Goal: Information Seeking & Learning: Learn about a topic

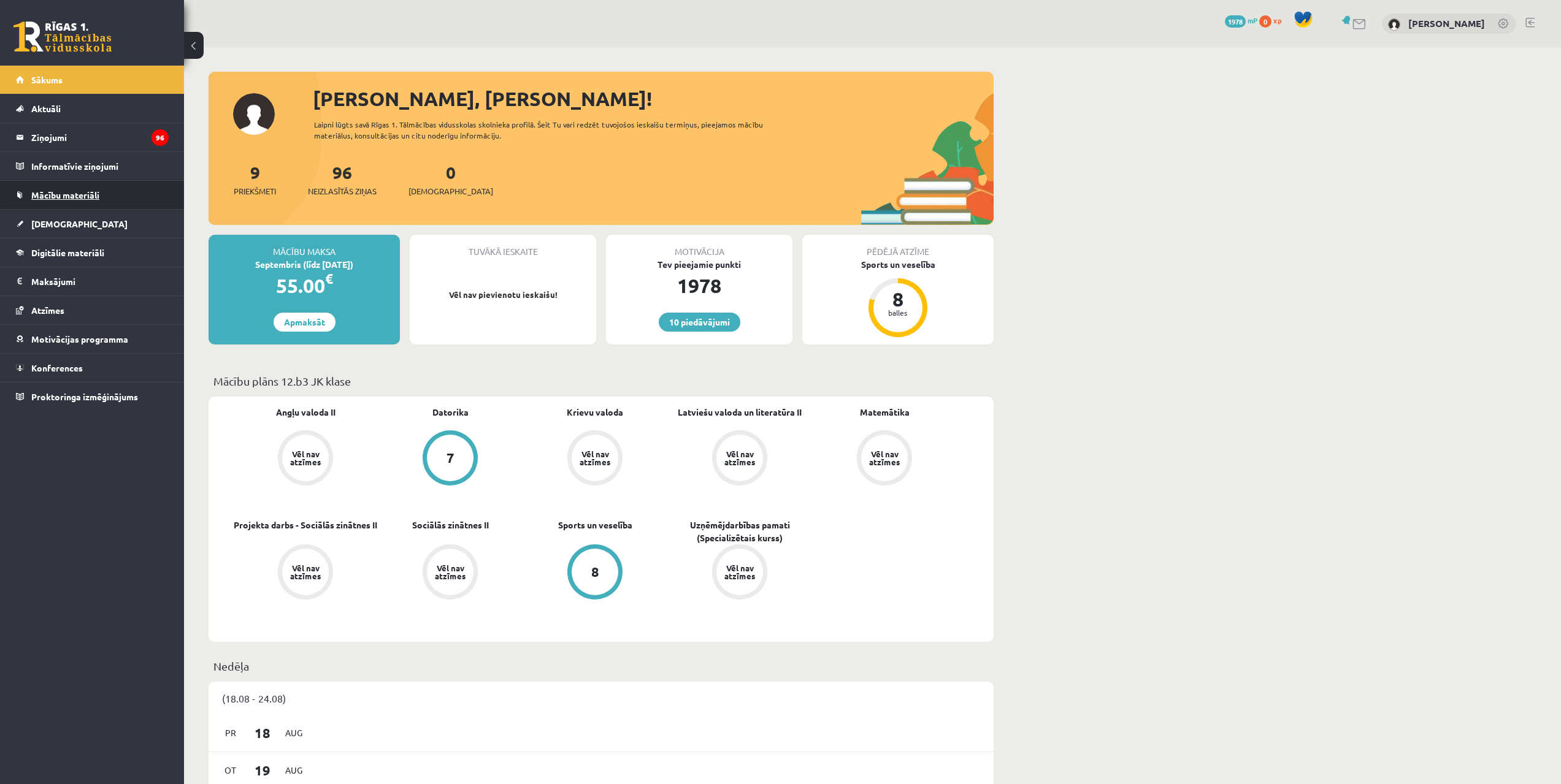
click at [58, 192] on span "Mācību materiāli" at bounding box center [65, 195] width 68 height 11
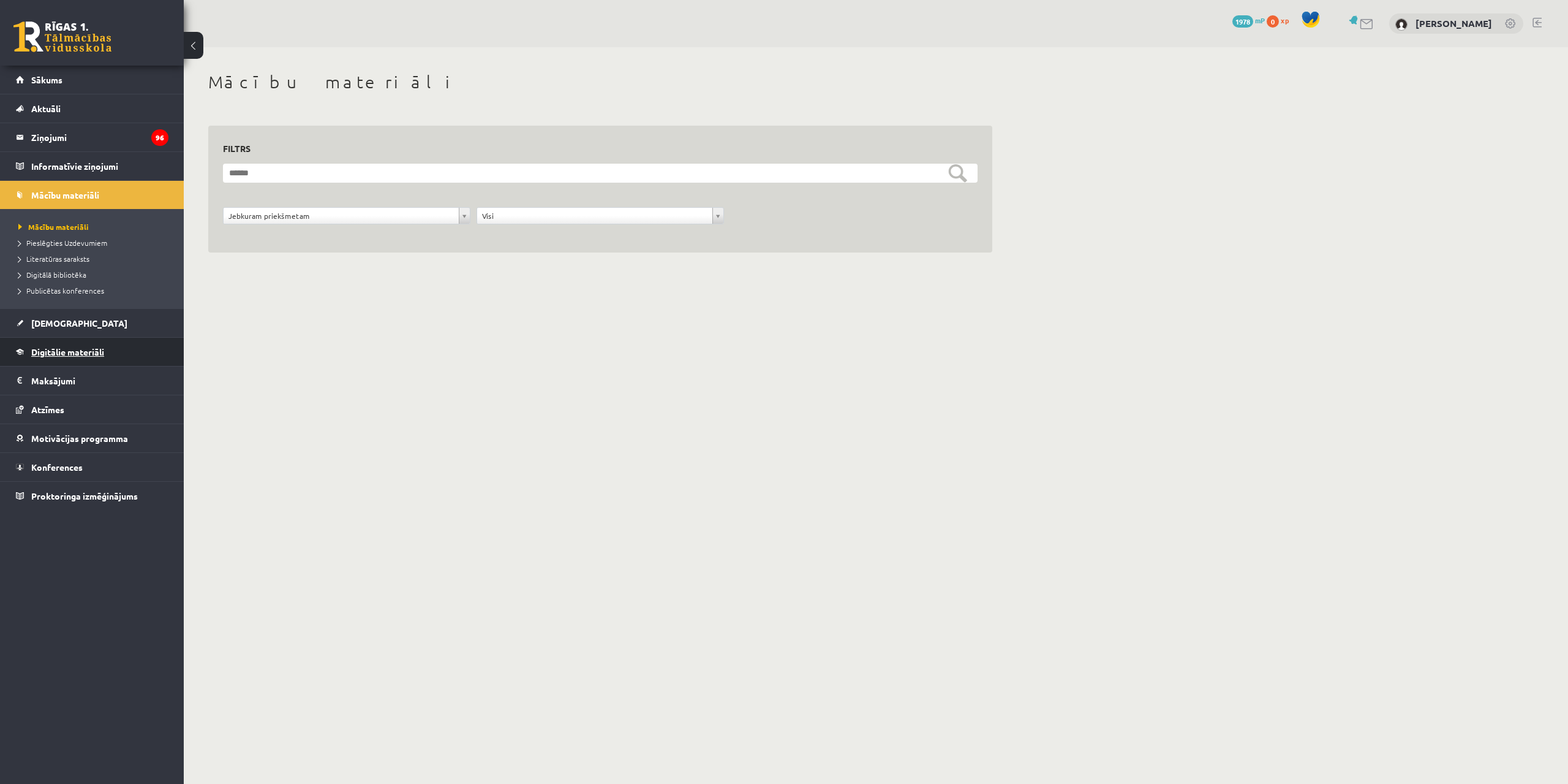
click at [130, 350] on link "Digitālie materiāli" at bounding box center [92, 351] width 152 height 28
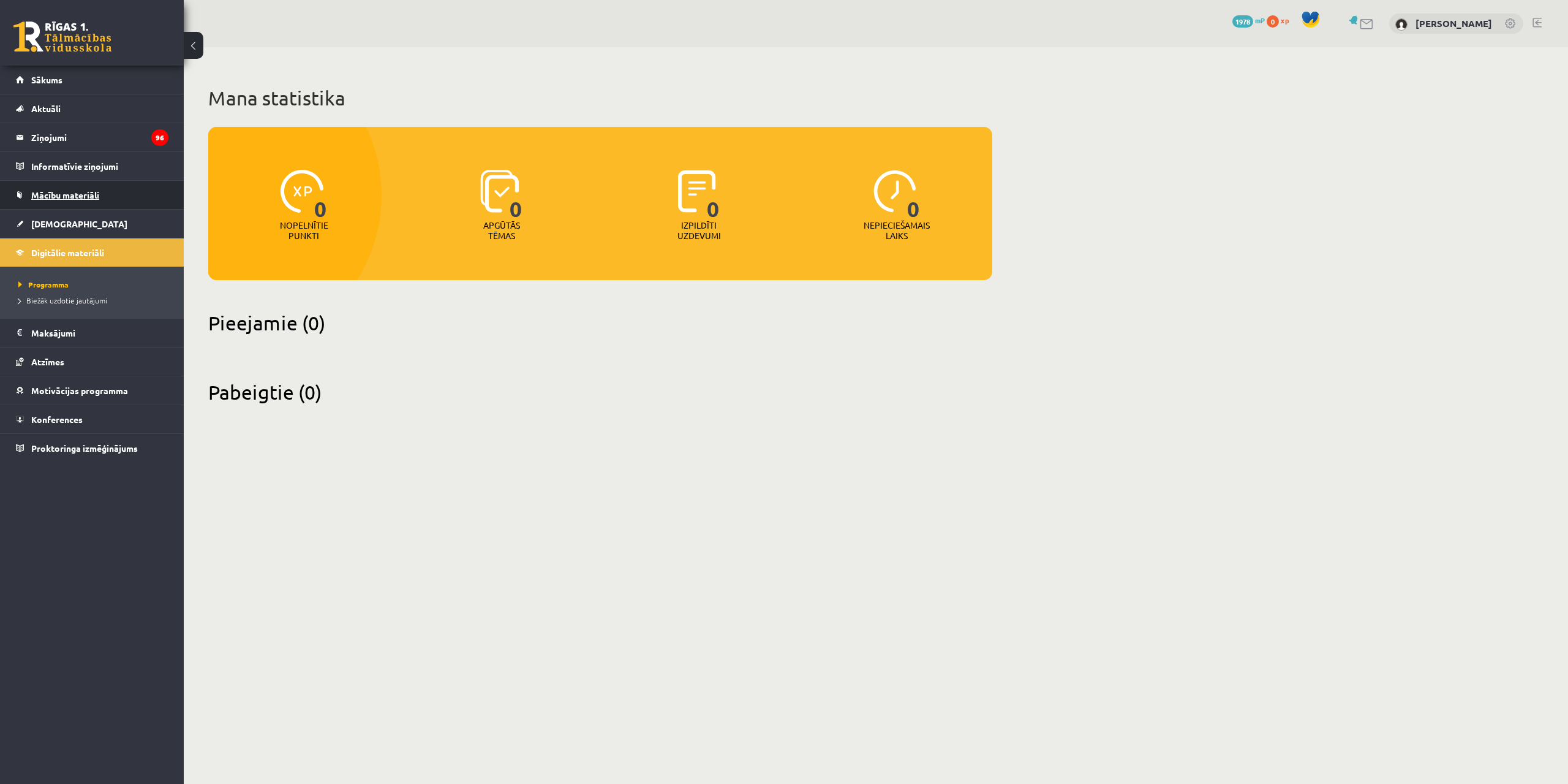
click at [101, 196] on link "Mācību materiāli" at bounding box center [92, 195] width 152 height 28
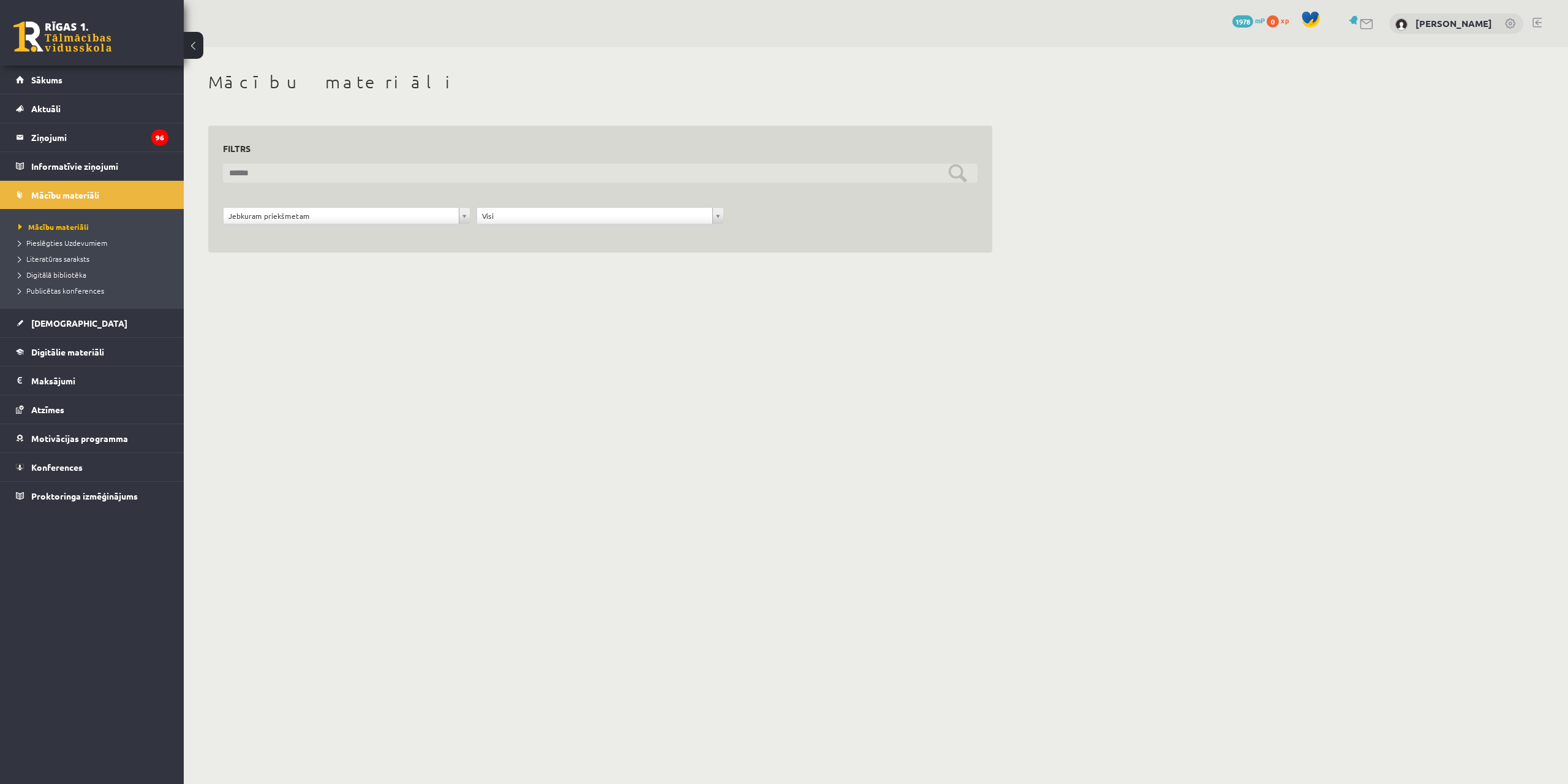
click at [958, 176] on input "text" at bounding box center [601, 173] width 755 height 19
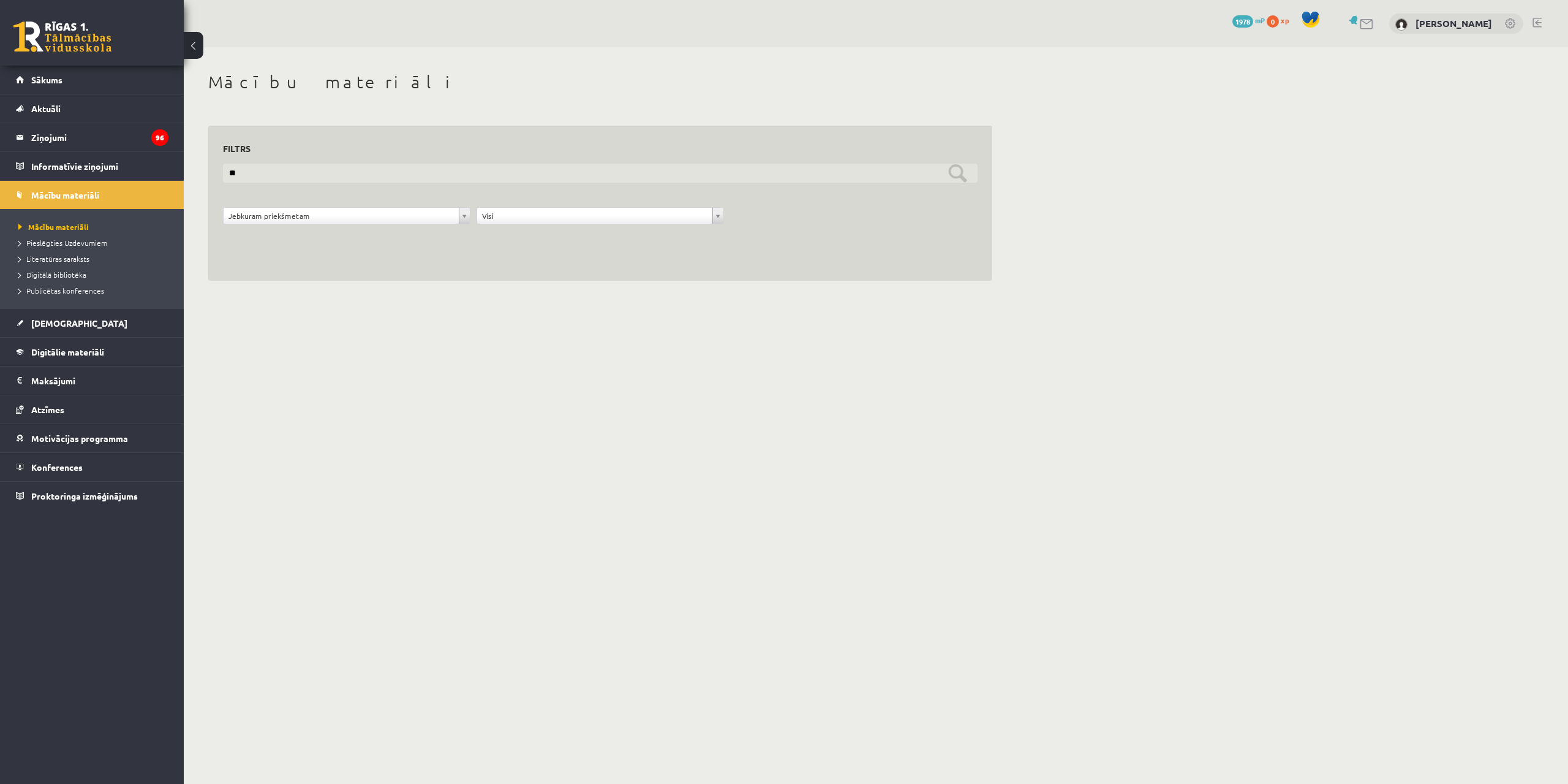
type input "*"
type input "**********"
drag, startPoint x: 512, startPoint y: 185, endPoint x: 514, endPoint y: 179, distance: 6.3
click at [512, 183] on form "**********" at bounding box center [601, 201] width 755 height 75
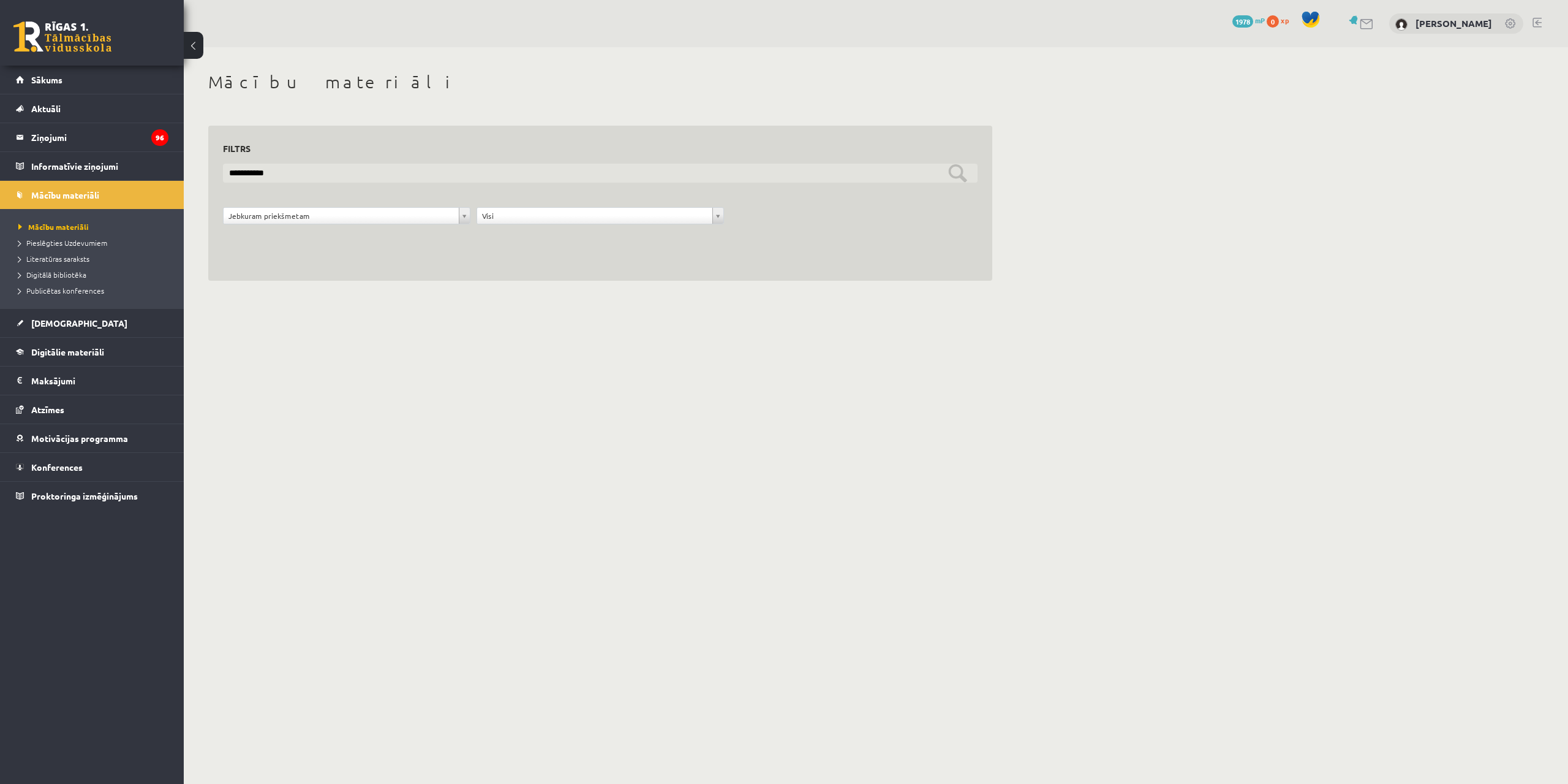
click at [960, 163] on input "**********" at bounding box center [601, 173] width 755 height 19
drag, startPoint x: 368, startPoint y: 183, endPoint x: 374, endPoint y: 182, distance: 6.1
click at [370, 183] on form "**********" at bounding box center [601, 201] width 755 height 75
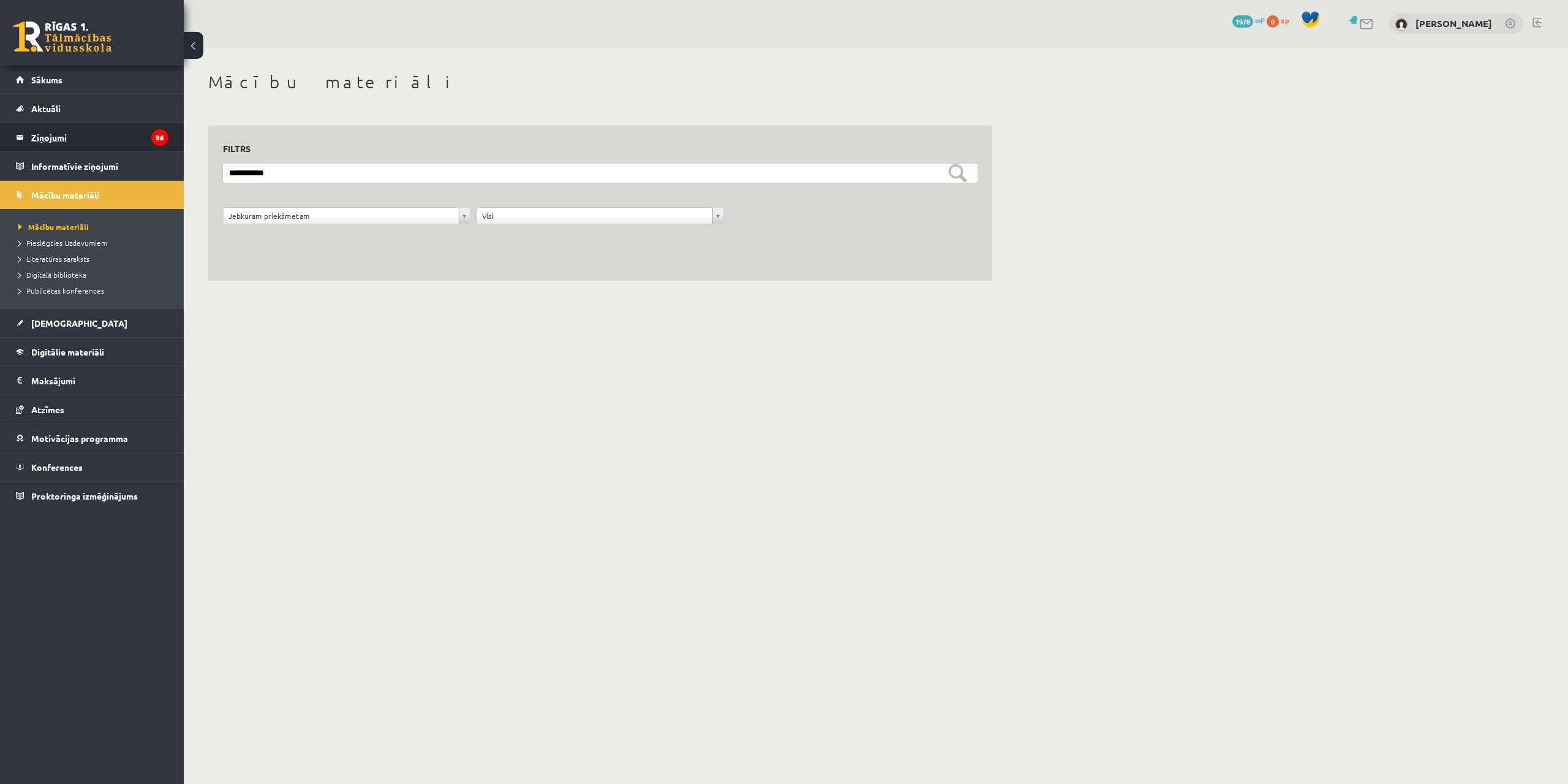
click at [60, 128] on legend "Ziņojumi 96" at bounding box center [100, 137] width 137 height 28
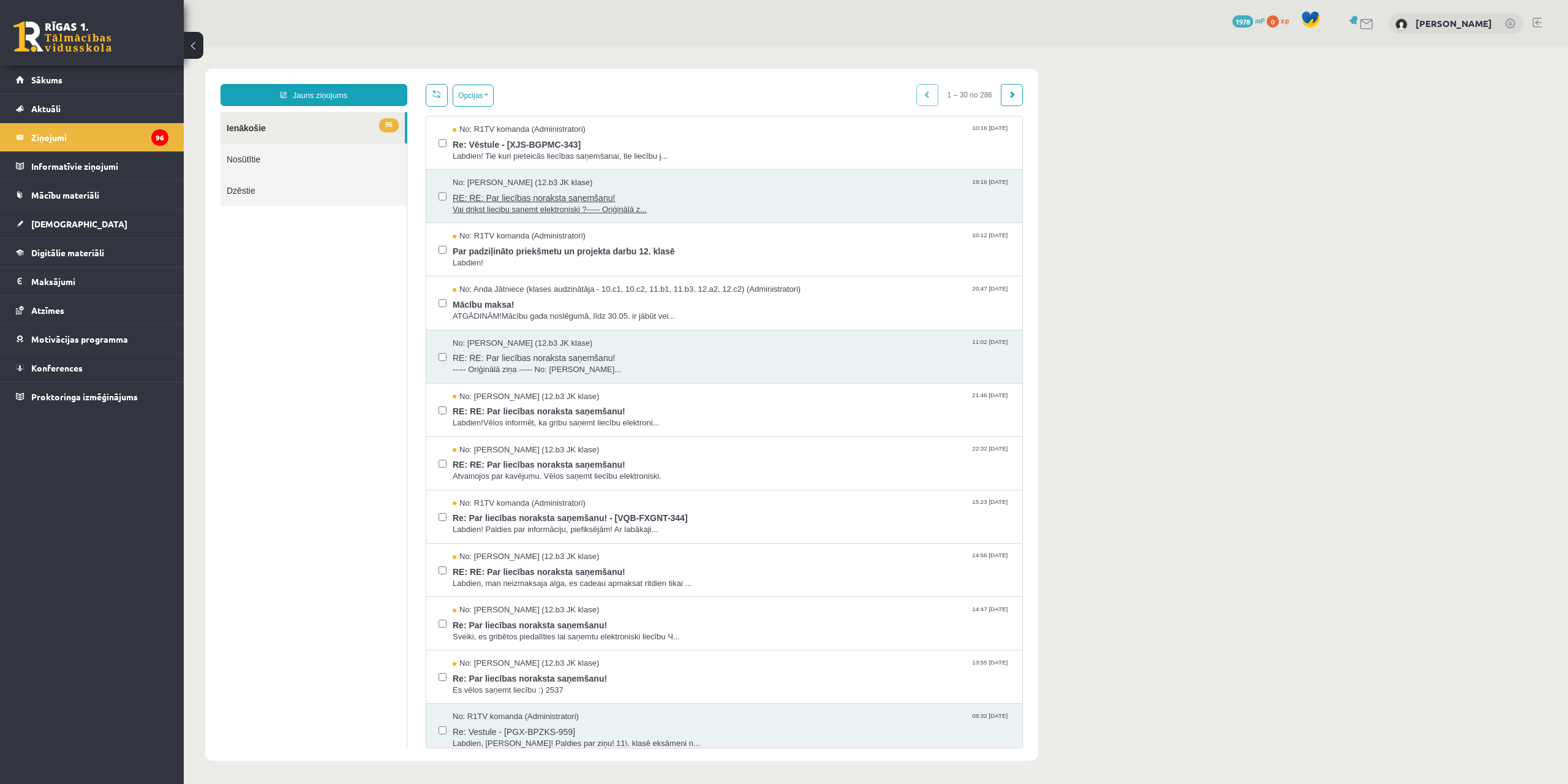
click at [568, 213] on span "Vai drikst liecibu sanemt elektroniski ?----- Oriģinālā z..." at bounding box center [731, 210] width 558 height 12
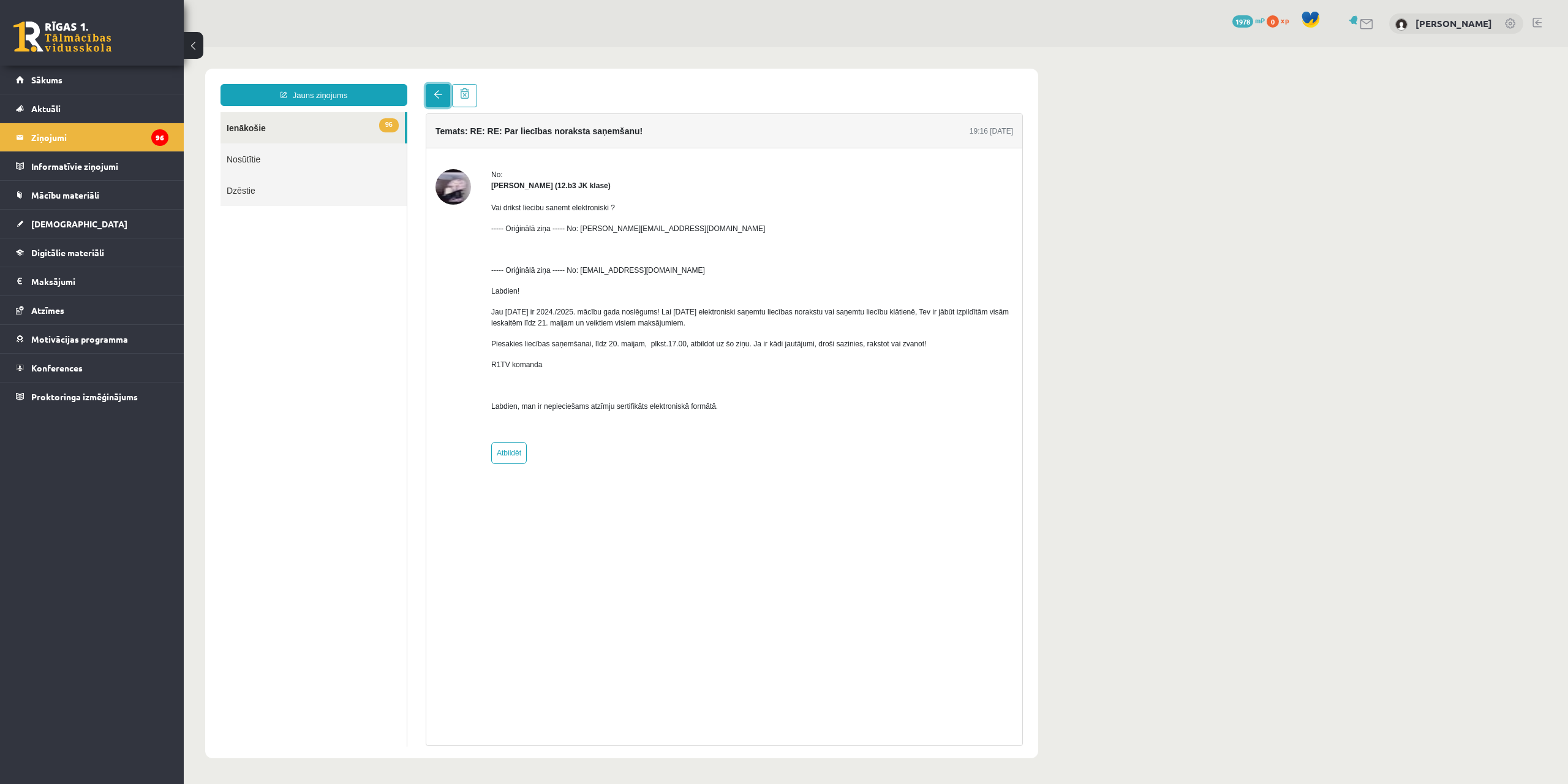
click at [434, 91] on span at bounding box center [438, 94] width 8 height 8
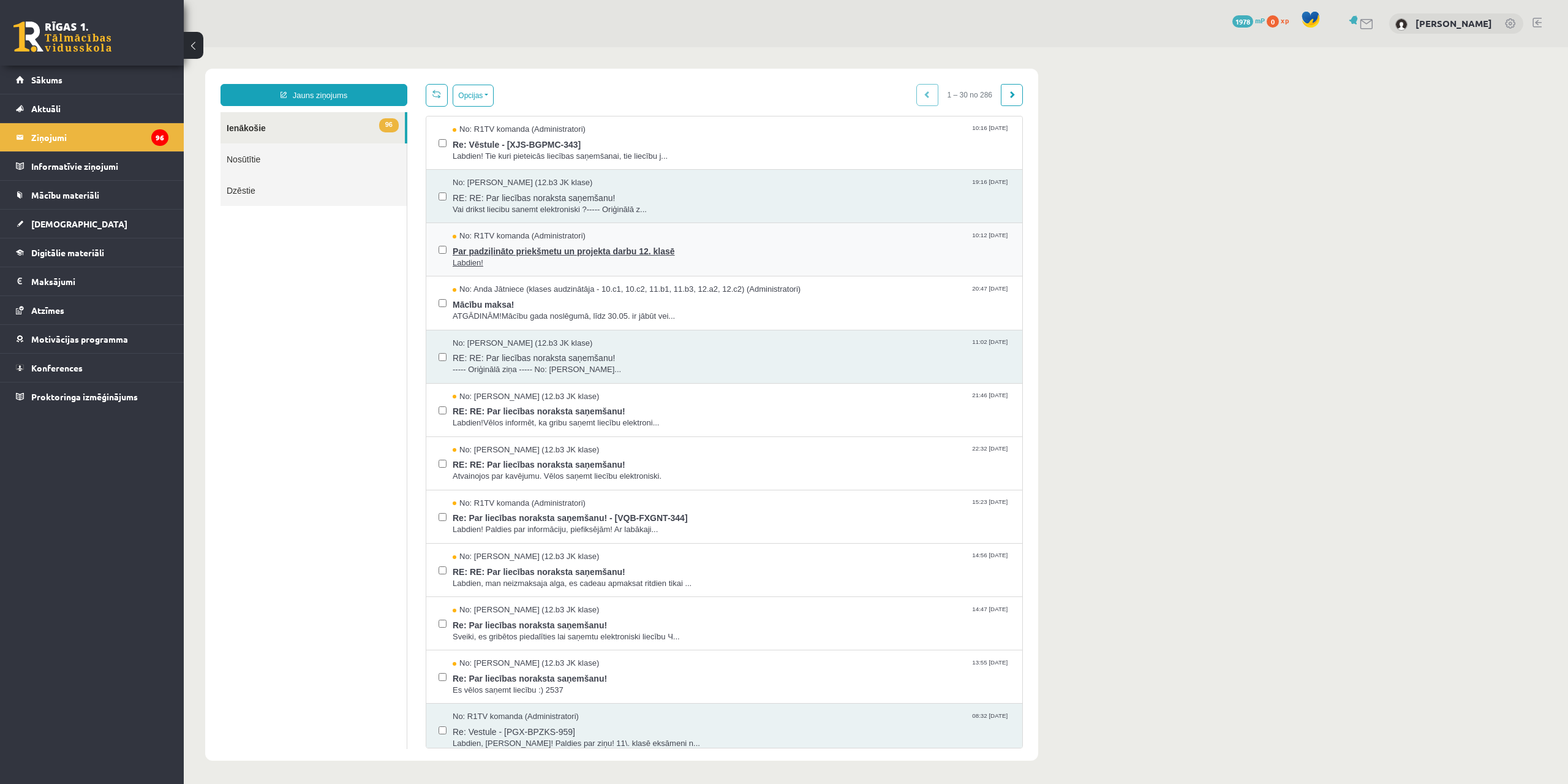
click at [524, 246] on span "Par padziļināto priekšmetu un projekta darbu 12. klasē" at bounding box center [731, 250] width 558 height 15
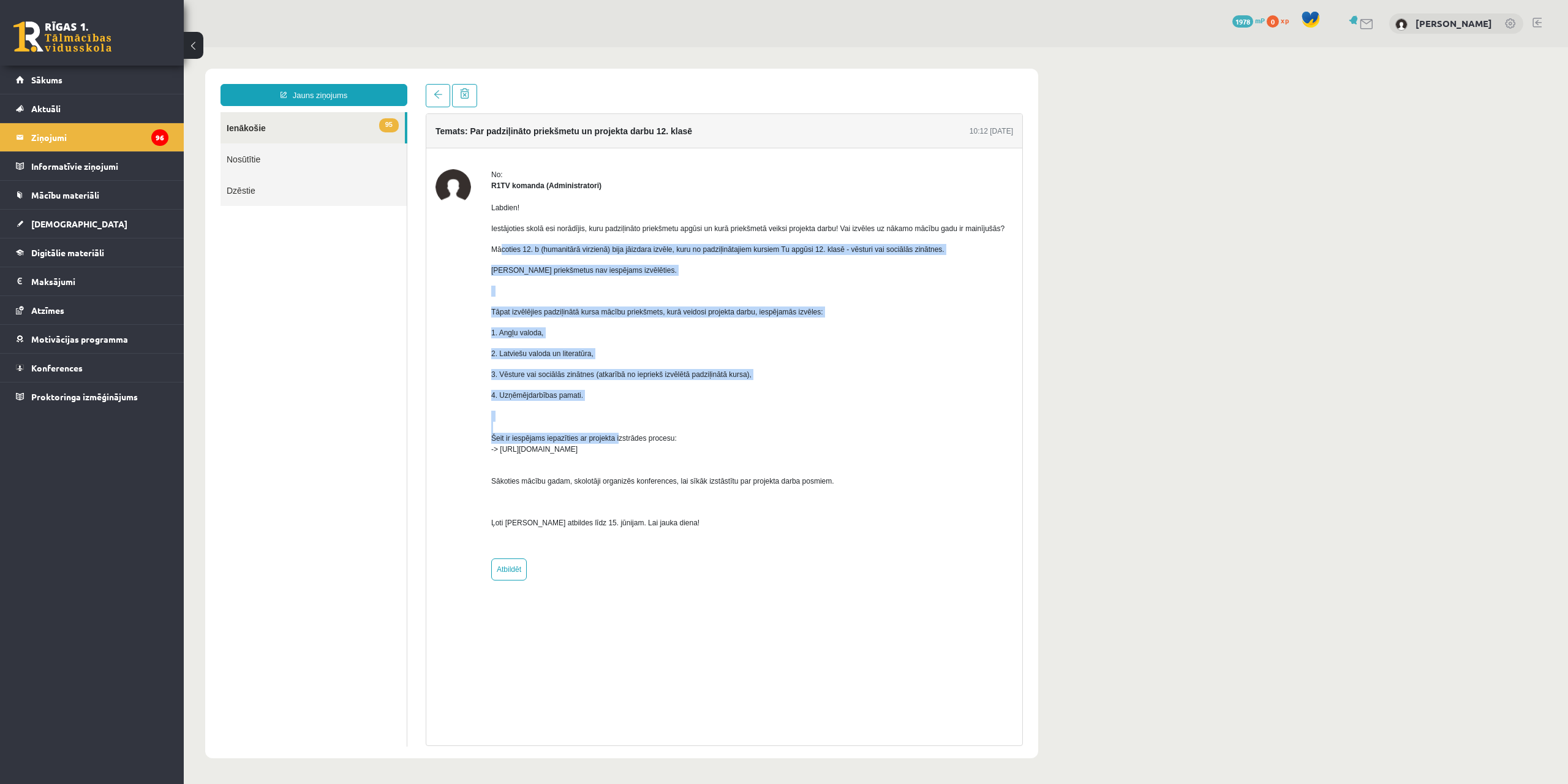
drag, startPoint x: 503, startPoint y: 246, endPoint x: 616, endPoint y: 384, distance: 178.4
click at [616, 417] on div "Labdien! Iestājoties skolā esi norādījis, kuru padziļināto priekšmetu apgūsi un…" at bounding box center [748, 370] width 514 height 358
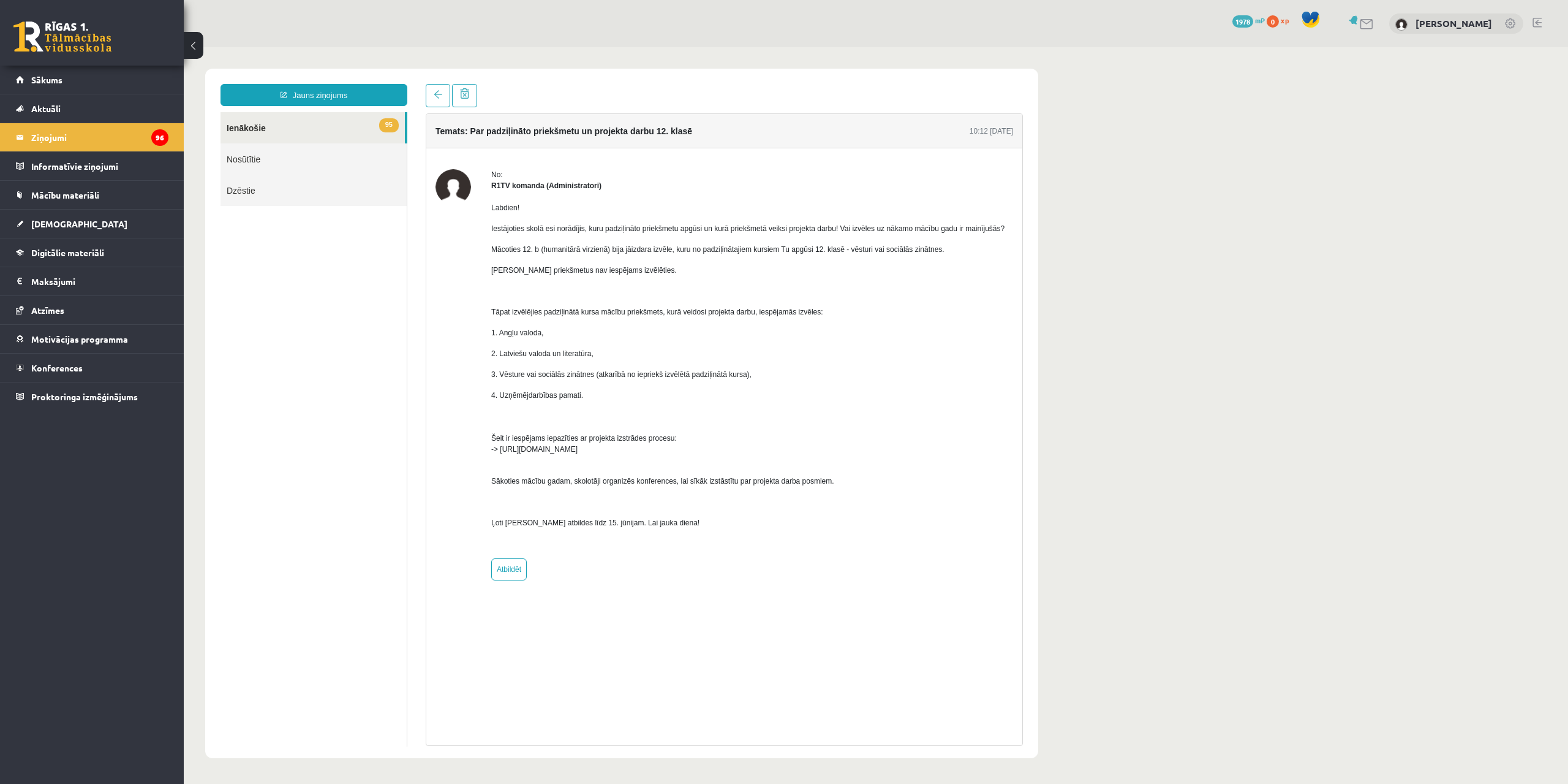
click at [480, 301] on div "No: R1TV komanda (Administratori) Labdien! Iestājoties skolā esi norādījis, kur…" at bounding box center [724, 375] width 578 height 411
click at [440, 103] on link at bounding box center [437, 96] width 25 height 24
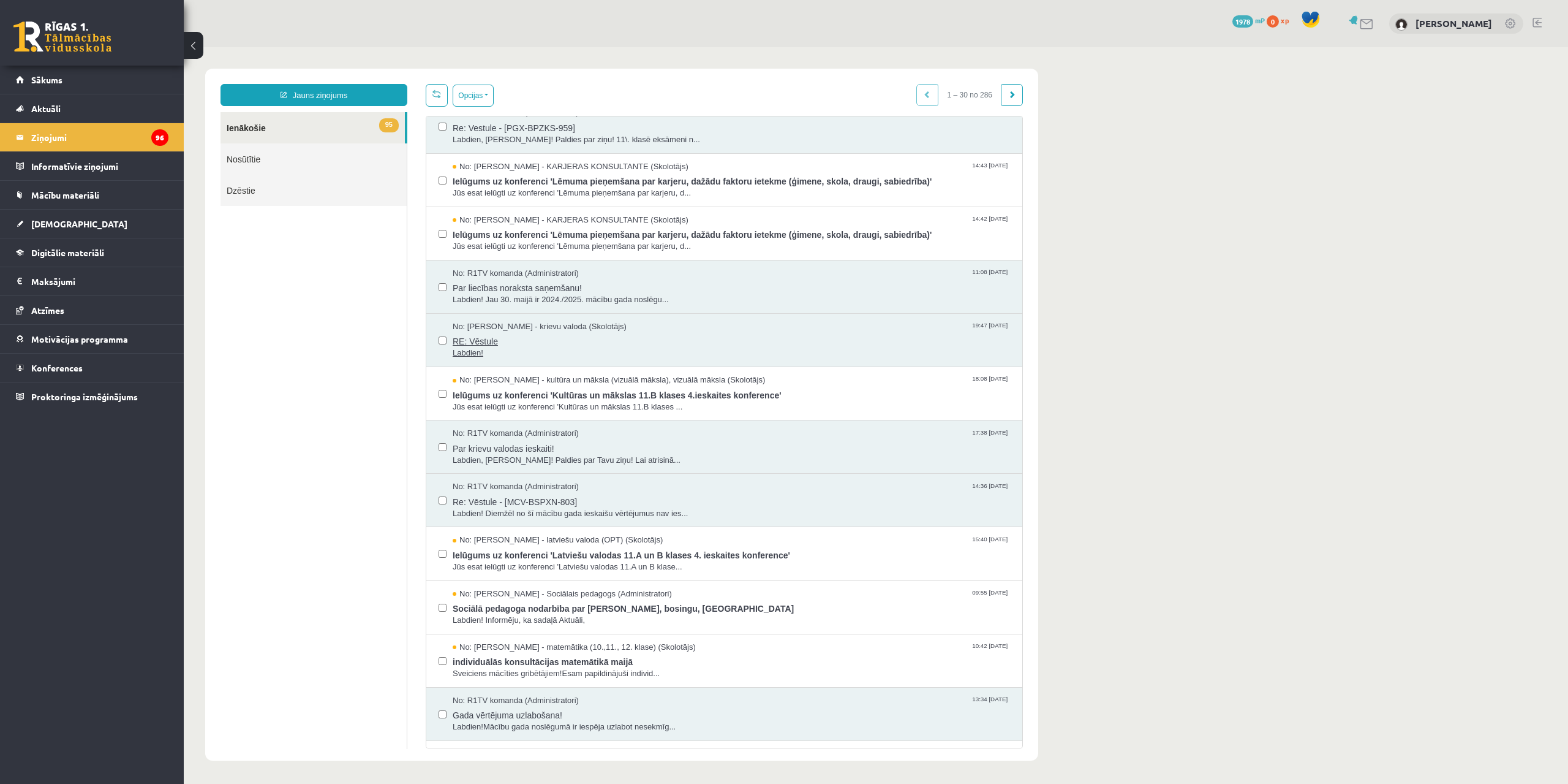
scroll to position [613, 0]
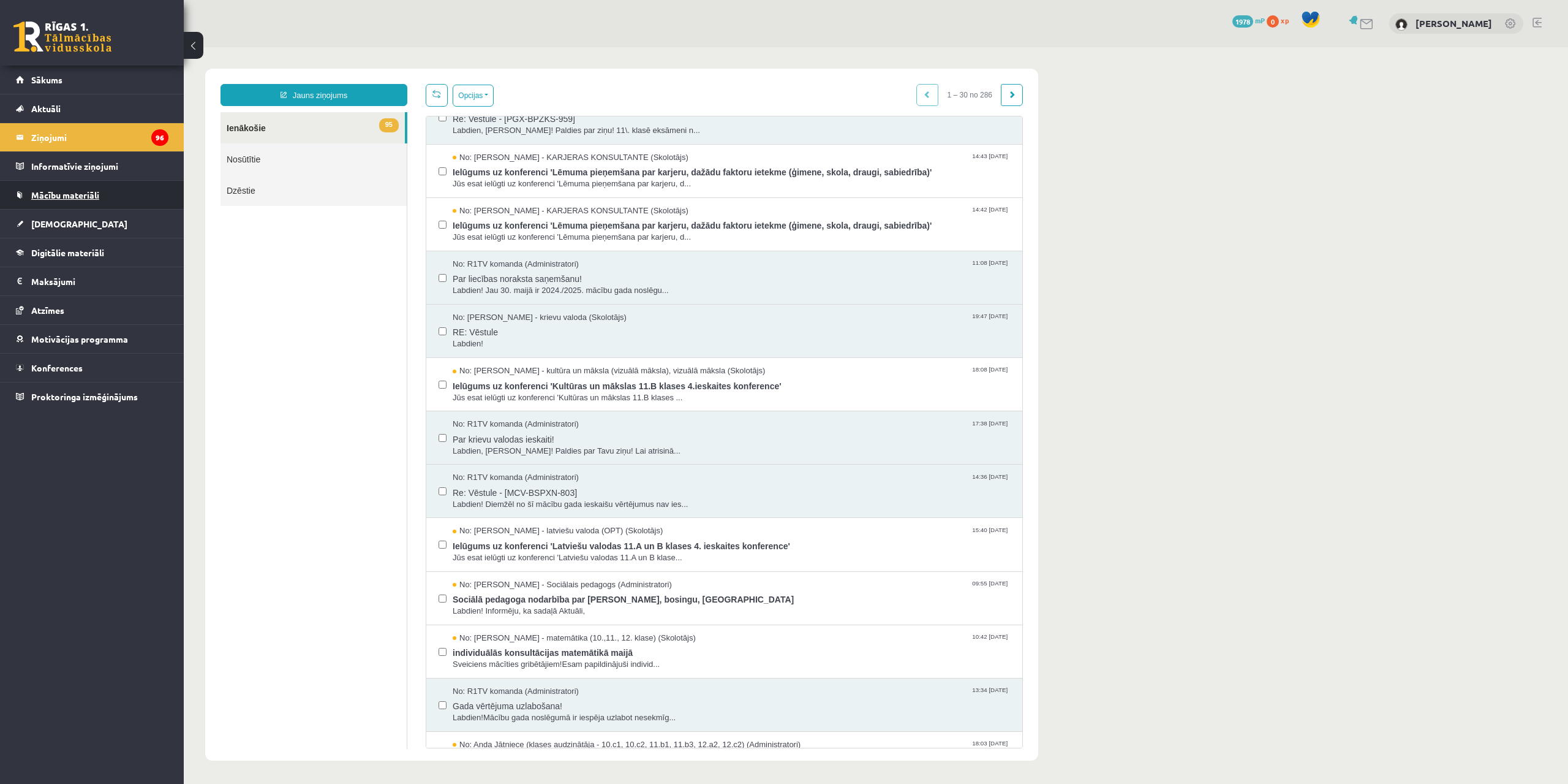
click at [118, 205] on link "Mācību materiāli" at bounding box center [92, 195] width 152 height 28
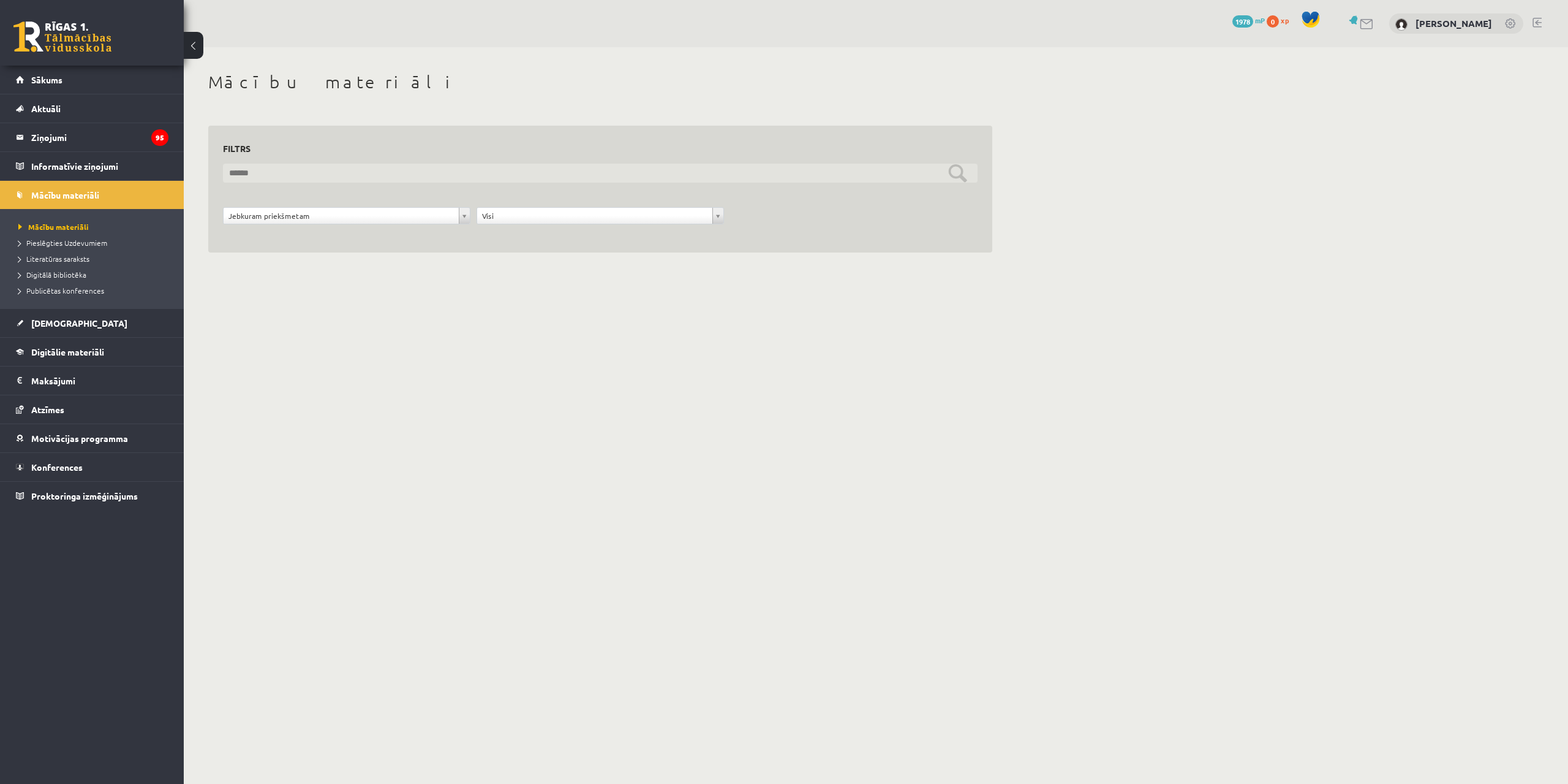
click at [965, 165] on input "text" at bounding box center [601, 173] width 755 height 19
click at [856, 180] on input "text" at bounding box center [601, 173] width 755 height 19
click at [332, 159] on div "**********" at bounding box center [601, 190] width 755 height 98
click at [351, 94] on div "Mācību materiāli" at bounding box center [600, 84] width 784 height 25
drag, startPoint x: 346, startPoint y: 92, endPoint x: 326, endPoint y: 92, distance: 20.0
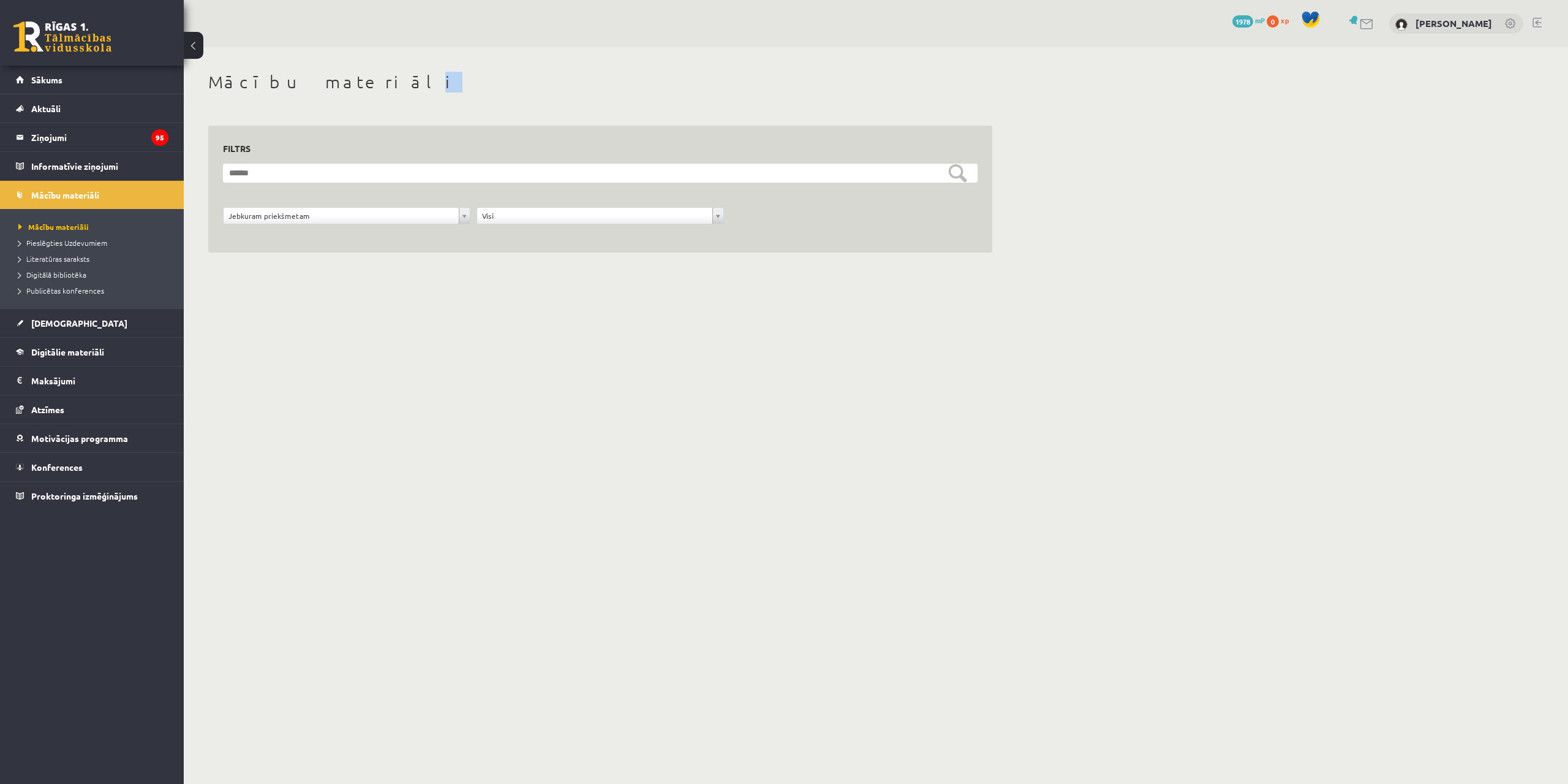
click at [327, 92] on h1 "Mācību materiāli" at bounding box center [600, 82] width 784 height 21
click at [326, 92] on h1 "Mācību materiāli" at bounding box center [600, 82] width 784 height 21
drag, startPoint x: 318, startPoint y: 86, endPoint x: 310, endPoint y: 86, distance: 8.0
click at [312, 86] on h1 "Mācību materiāli" at bounding box center [600, 82] width 784 height 21
click at [310, 86] on h1 "Mācību materiāli" at bounding box center [600, 82] width 784 height 21
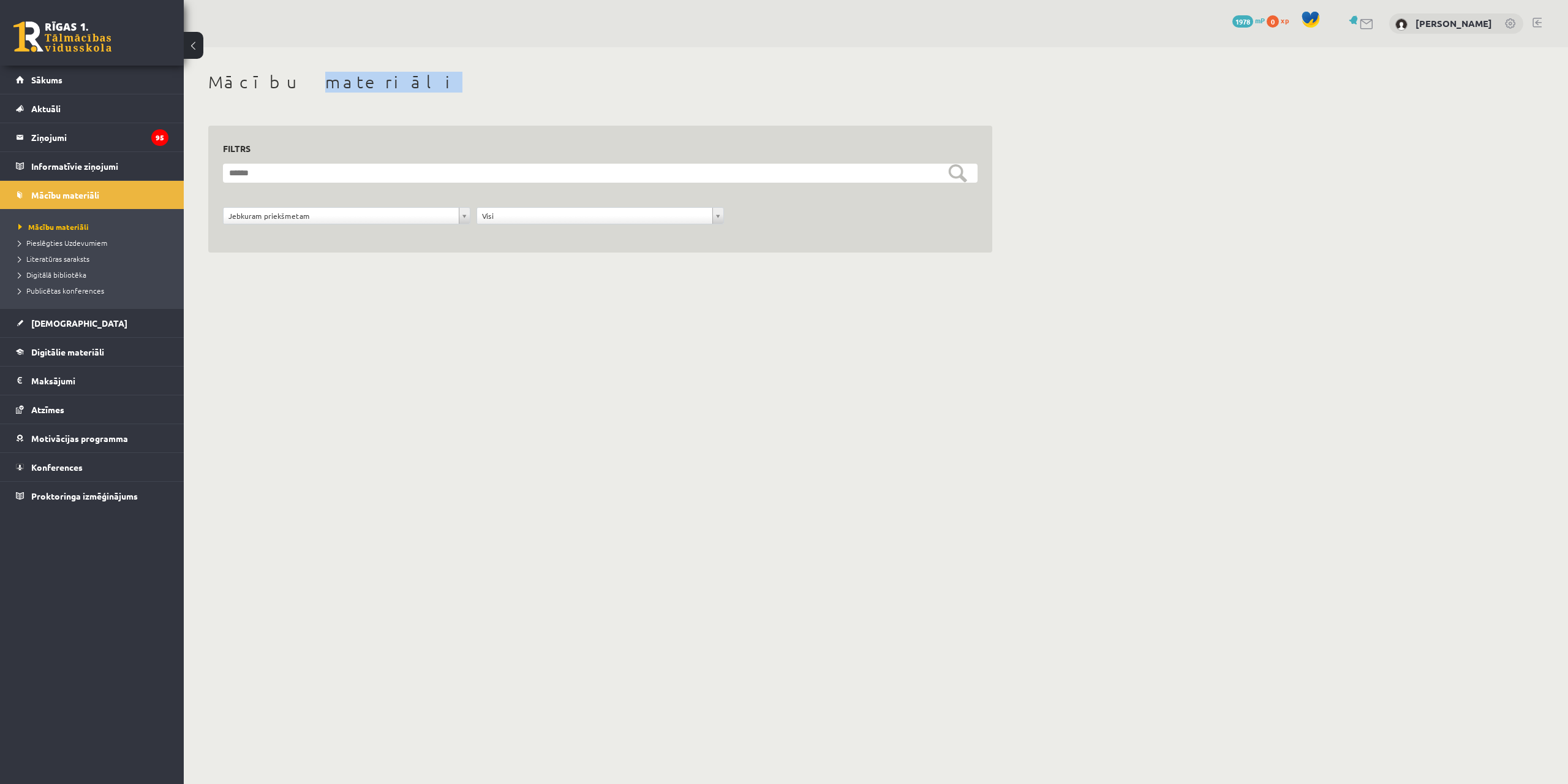
drag, startPoint x: 310, startPoint y: 86, endPoint x: 206, endPoint y: 94, distance: 104.3
click at [249, 94] on div "Mācību materiāli" at bounding box center [600, 84] width 784 height 25
click at [498, 103] on div "**********" at bounding box center [600, 176] width 834 height 258
click at [112, 85] on link "Sākums" at bounding box center [92, 79] width 152 height 28
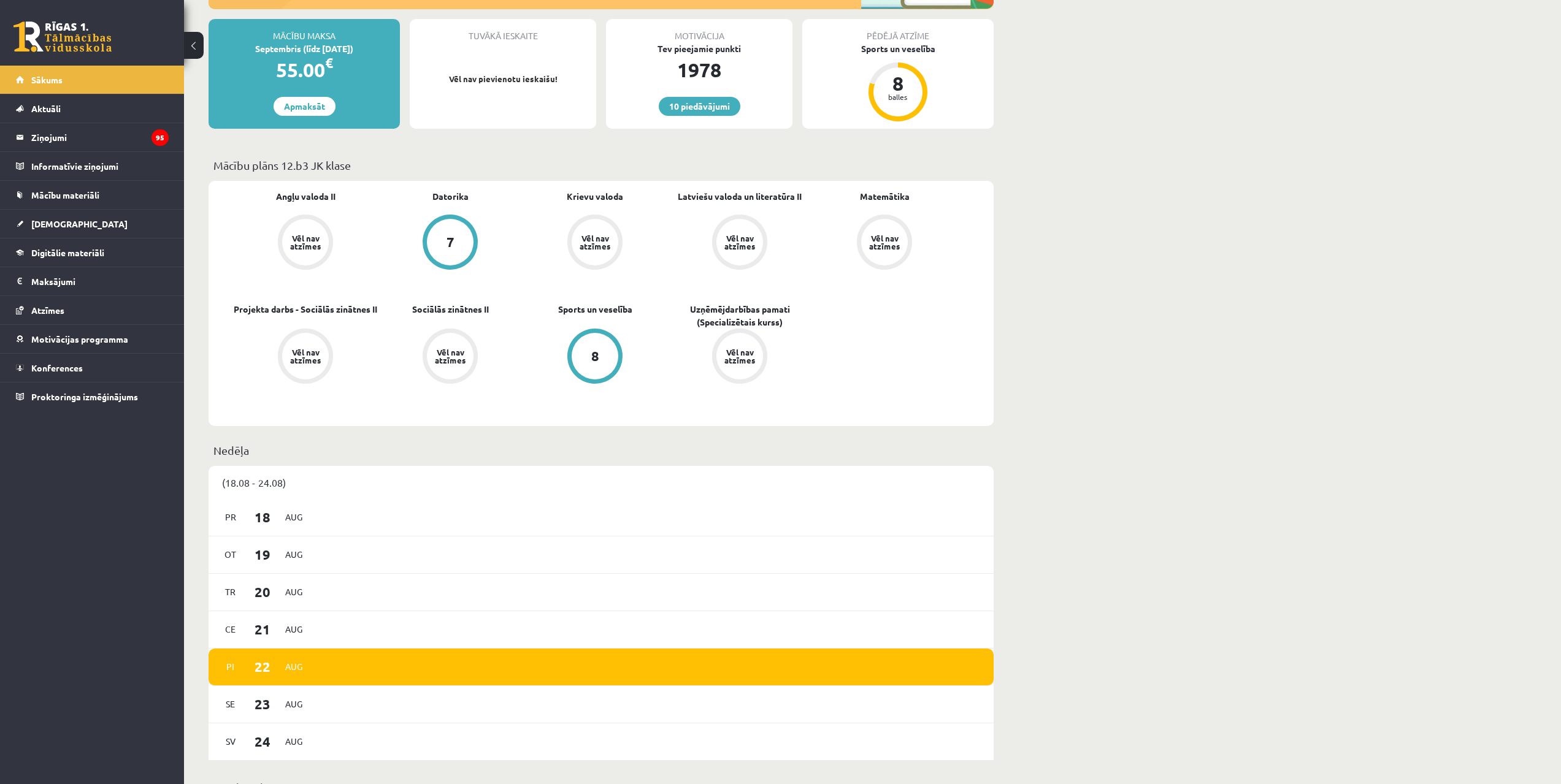
scroll to position [306, 0]
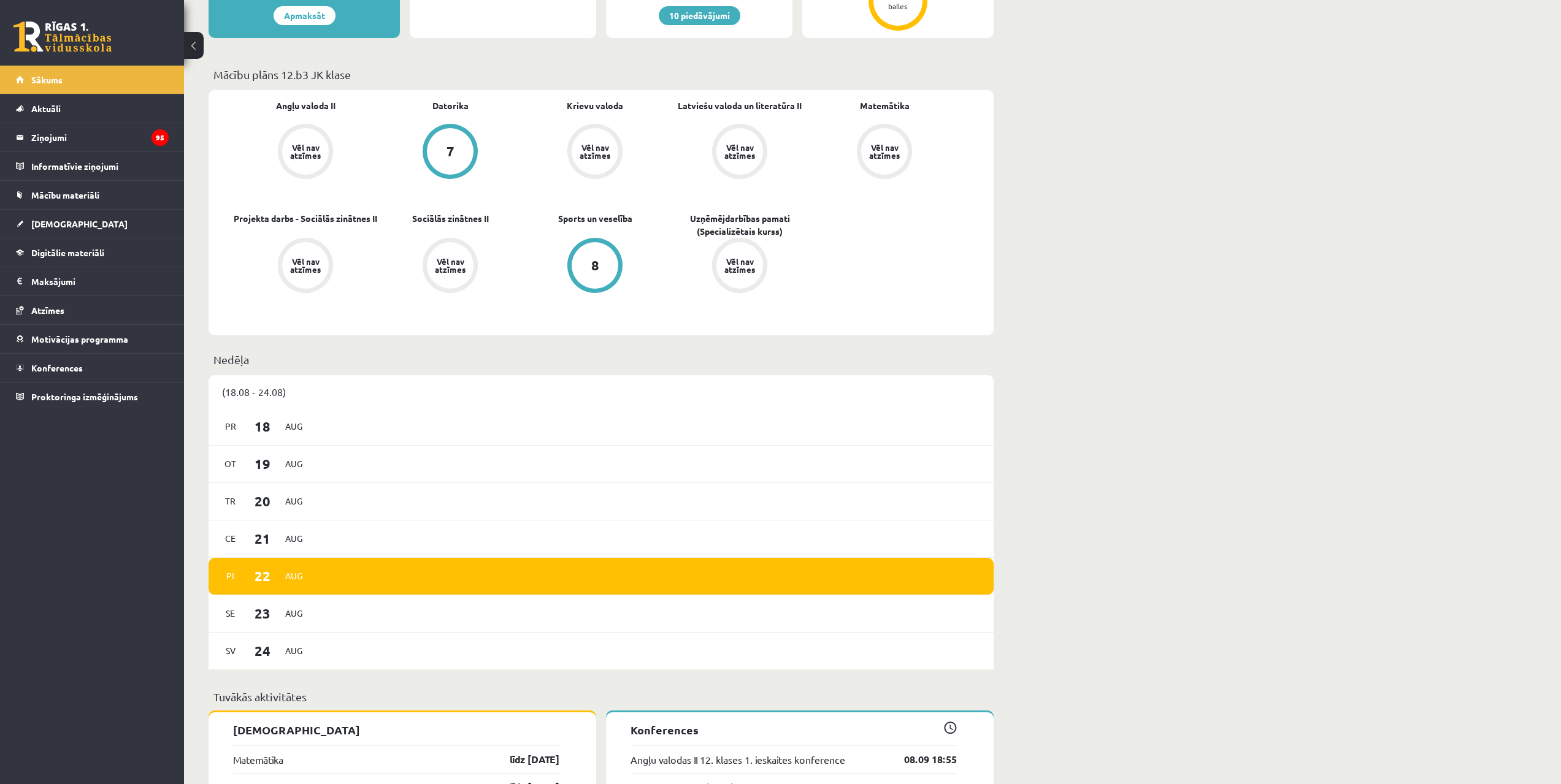
drag, startPoint x: 989, startPoint y: 765, endPoint x: 1093, endPoint y: 717, distance: 114.5
click at [1055, 745] on div "Sveika, Jekaterina! Laipni lūgts savā Rīgas 1. Tālmācības vidusskolas skolnieka…" at bounding box center [872, 723] width 1376 height 1964
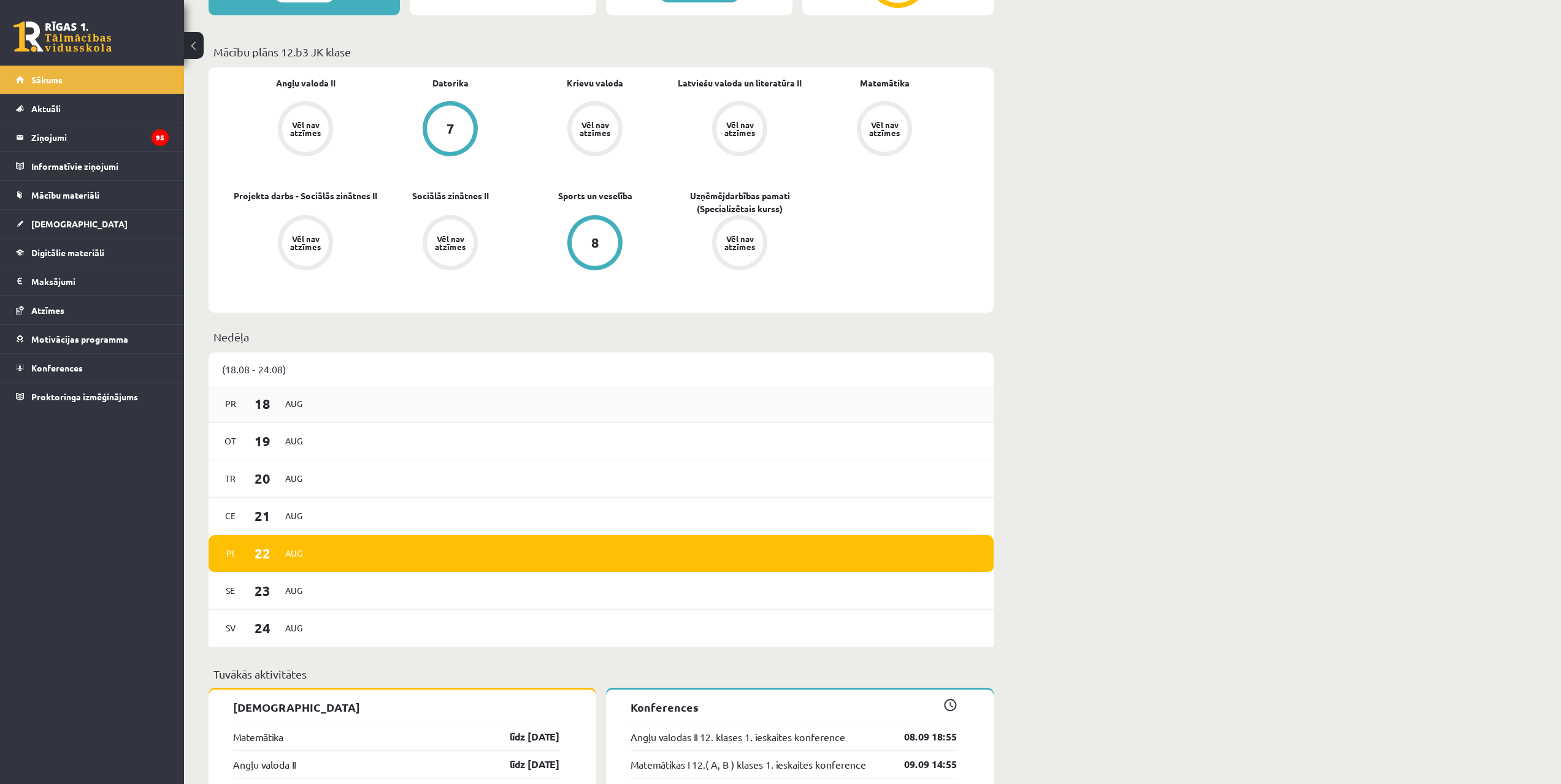
scroll to position [246, 0]
